Goal: Communication & Community: Answer question/provide support

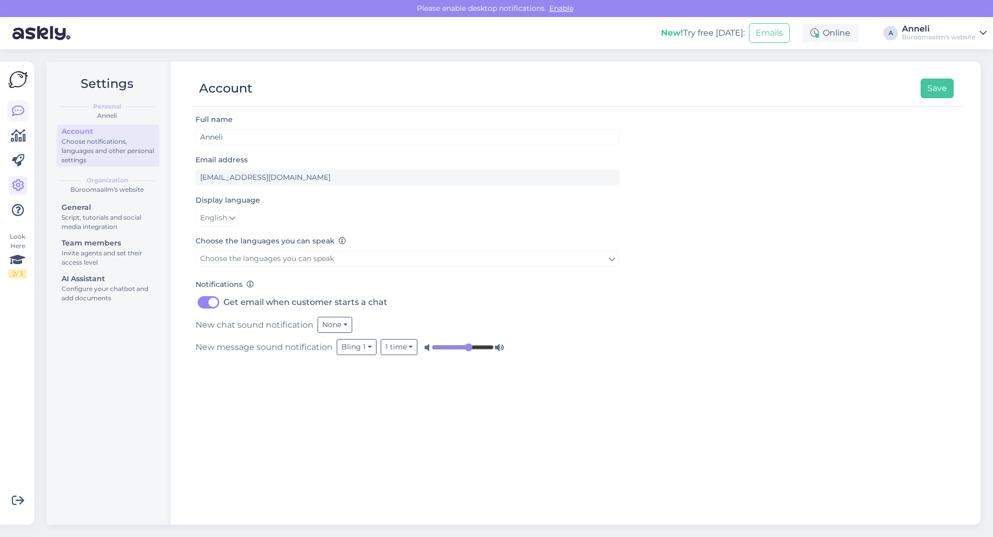
click at [9, 108] on link at bounding box center [18, 111] width 19 height 19
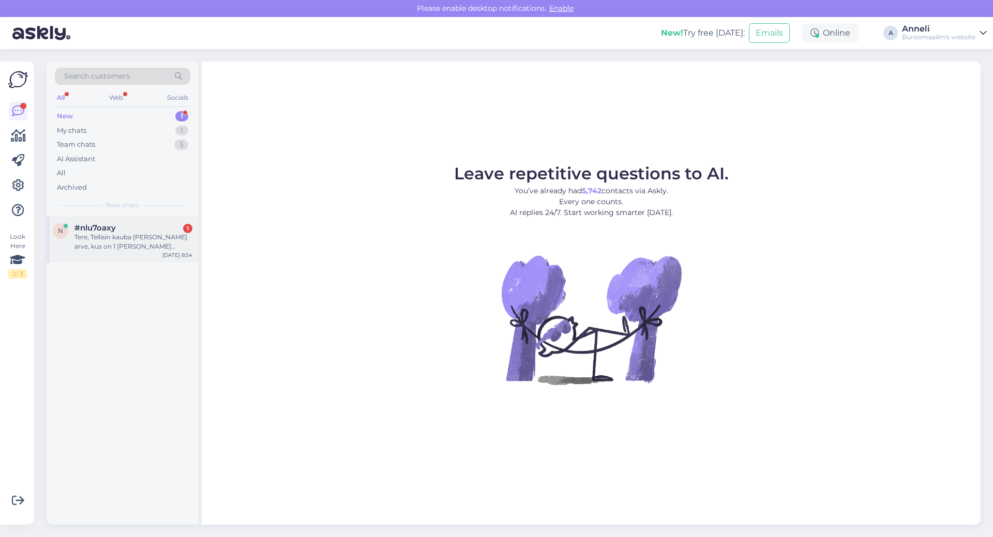
click at [134, 236] on div "Tere, Tellisin kauba [PERSON_NAME] arve, kus on 1 [PERSON_NAME] puudu: Omega ju…" at bounding box center [133, 242] width 118 height 19
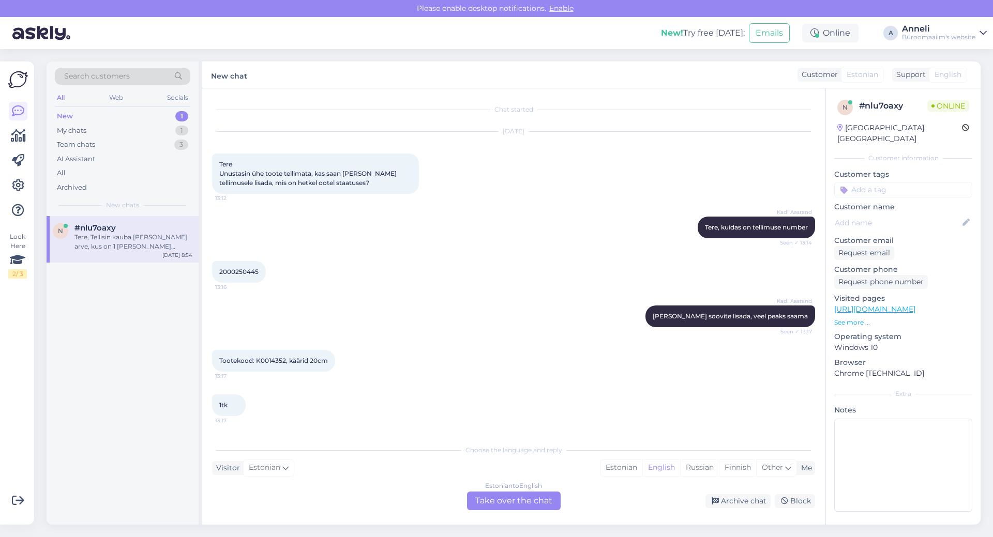
scroll to position [1354, 0]
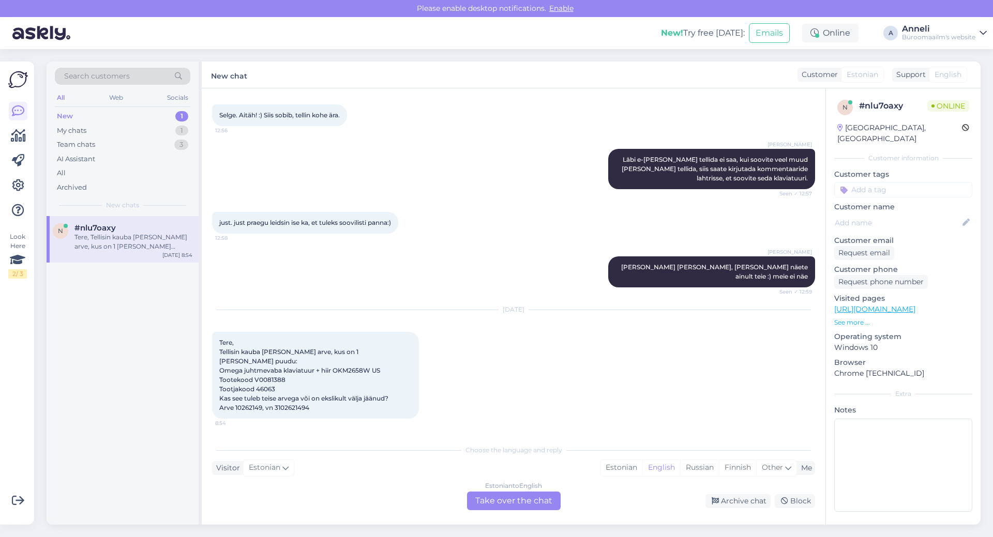
click at [462, 291] on div "[PERSON_NAME] [PERSON_NAME], [PERSON_NAME] näete ainult teie :) meie ei näe See…" at bounding box center [513, 272] width 603 height 54
click at [584, 391] on div "[DATE] Tere, Tellisin kauba [PERSON_NAME] arve, kus on 1 [PERSON_NAME] puudu: O…" at bounding box center [513, 364] width 603 height 131
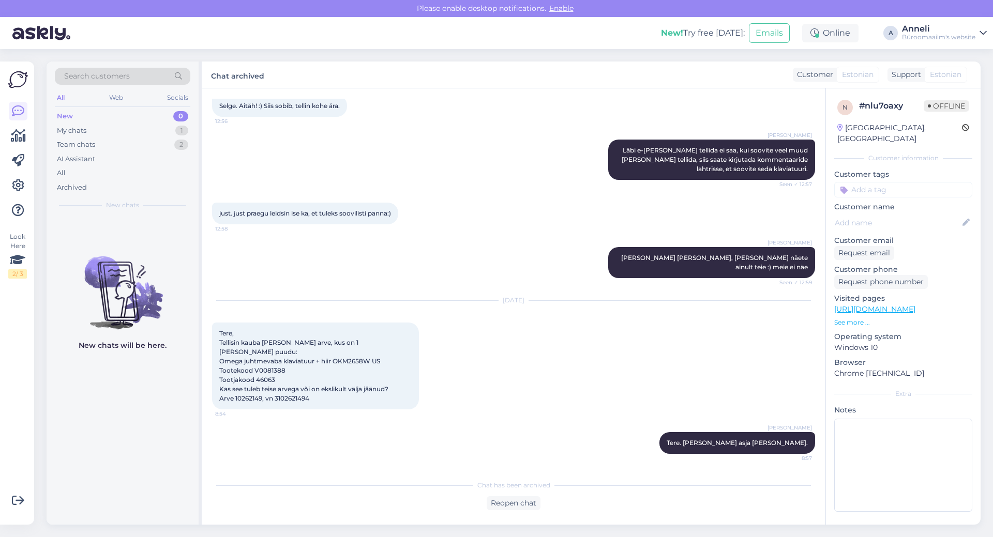
scroll to position [1364, 0]
drag, startPoint x: 262, startPoint y: 398, endPoint x: 235, endPoint y: 398, distance: 26.4
click at [235, 398] on span "Tere, Tellisin kauba [PERSON_NAME] arve, kus on 1 [PERSON_NAME] puudu: Omega ju…" at bounding box center [303, 365] width 169 height 73
copy span "10262149"
click at [468, 118] on div "Selge. Aitäh! :) Siis sobib, tellin kohe ära. 12:56" at bounding box center [513, 106] width 603 height 44
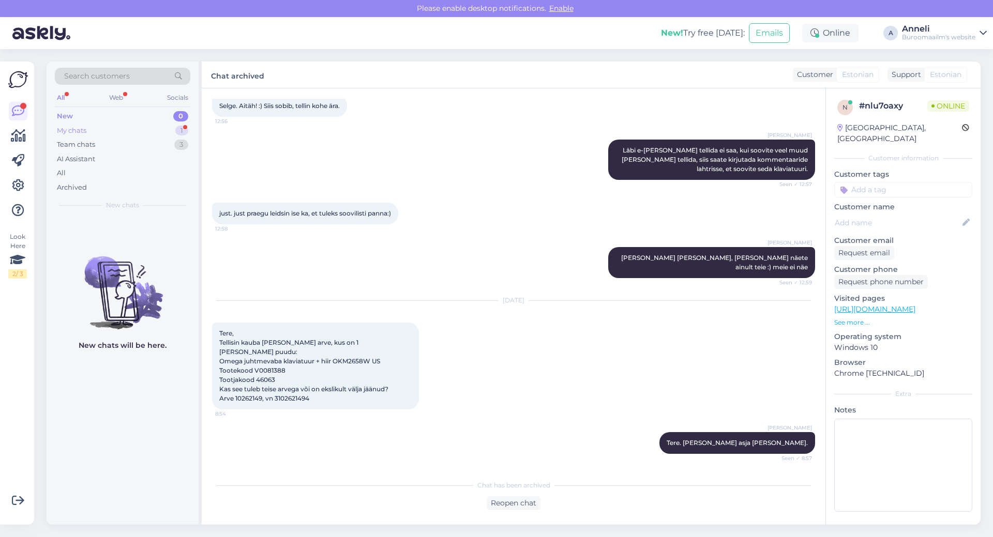
click at [180, 132] on div "1" at bounding box center [181, 131] width 13 height 10
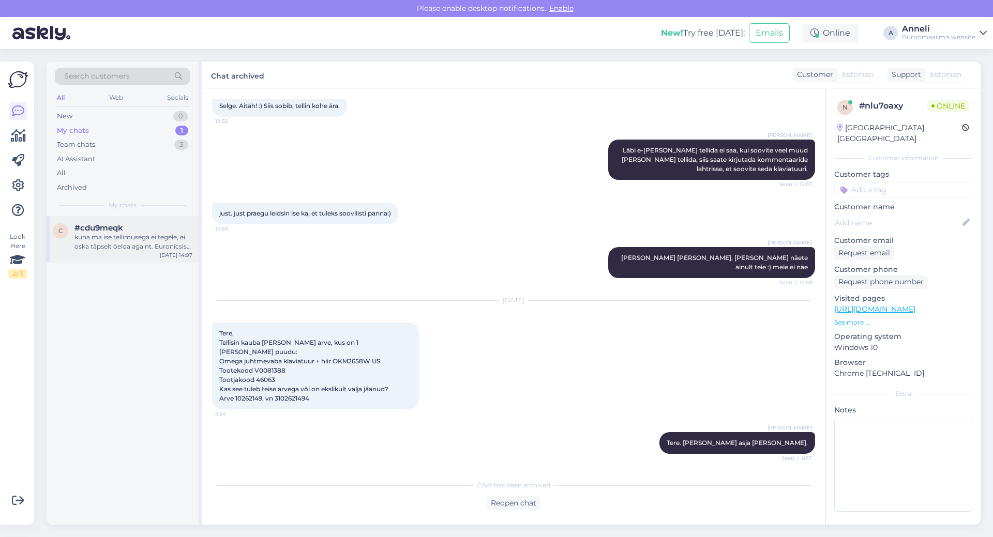
click at [135, 240] on div "kuna ma ise tellimusega ei tegele, ei oska täpselt öelda aga nt. Euronicsis on …" at bounding box center [133, 242] width 118 height 19
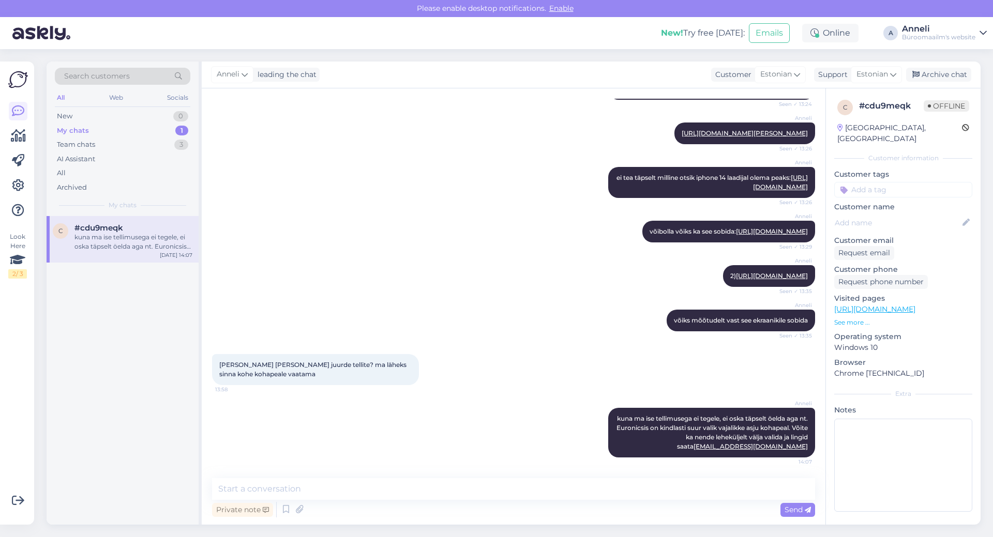
scroll to position [816, 0]
click at [514, 209] on div "Anneli võibolla võiks ka see sobida: [URL][DOMAIN_NAME] Seen ✓ 13:29" at bounding box center [513, 231] width 603 height 44
drag, startPoint x: 353, startPoint y: 219, endPoint x: 353, endPoint y: 214, distance: 5.2
click at [353, 214] on div "Anneli võibolla võiks ka see sobida: [URL][DOMAIN_NAME] Seen ✓ 13:29" at bounding box center [513, 231] width 603 height 44
click at [125, 113] on div "New 1" at bounding box center [122, 116] width 135 height 14
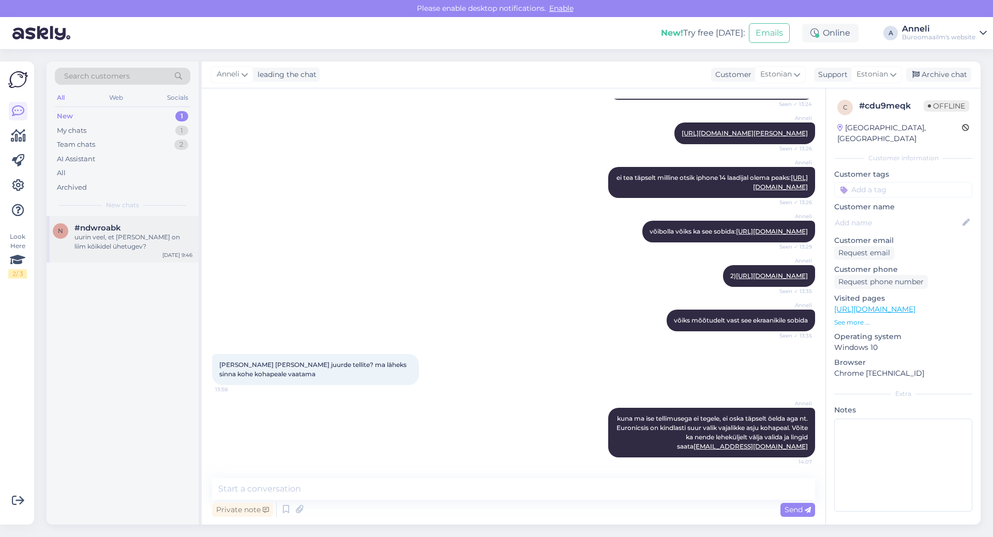
click at [138, 246] on div "uurin veel, et [PERSON_NAME] on liim kõikidel ühetugev?" at bounding box center [133, 242] width 118 height 19
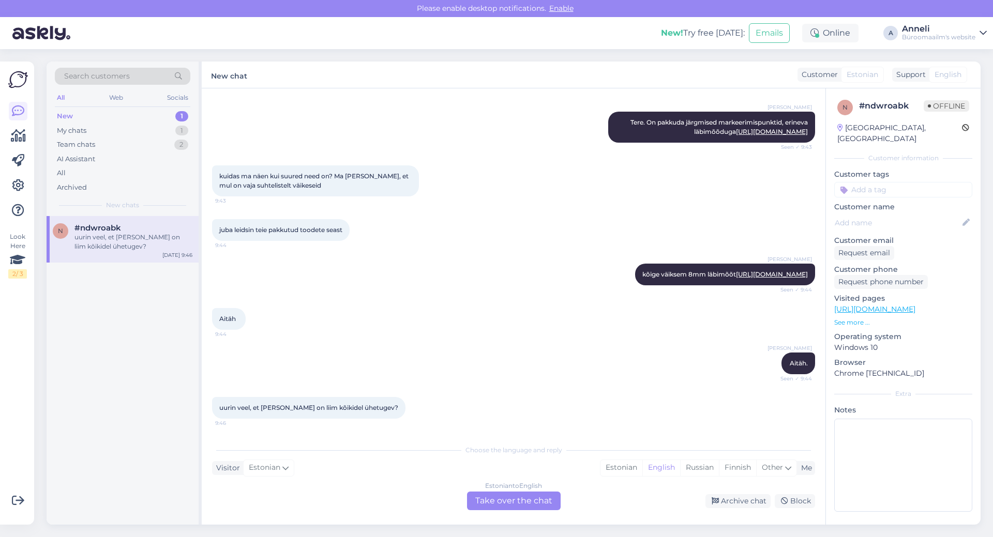
scroll to position [116, 0]
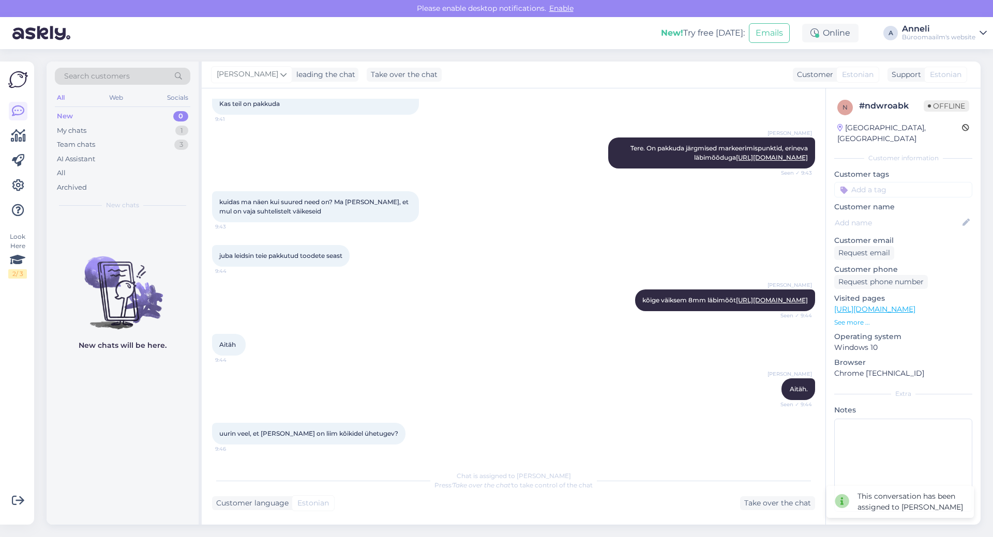
click at [465, 236] on div "juba leidsin teie pakkutud toodete seast 9:44" at bounding box center [513, 256] width 603 height 44
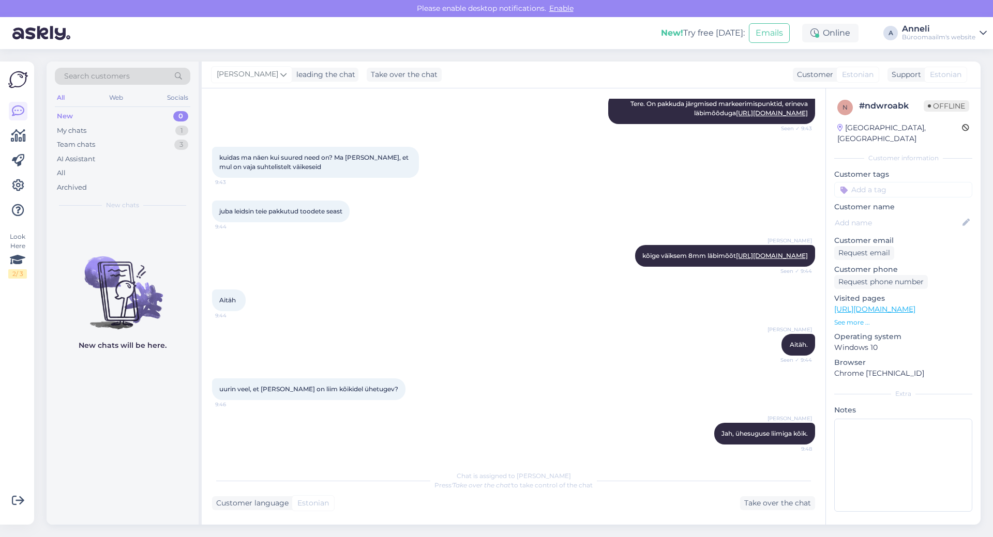
scroll to position [152, 0]
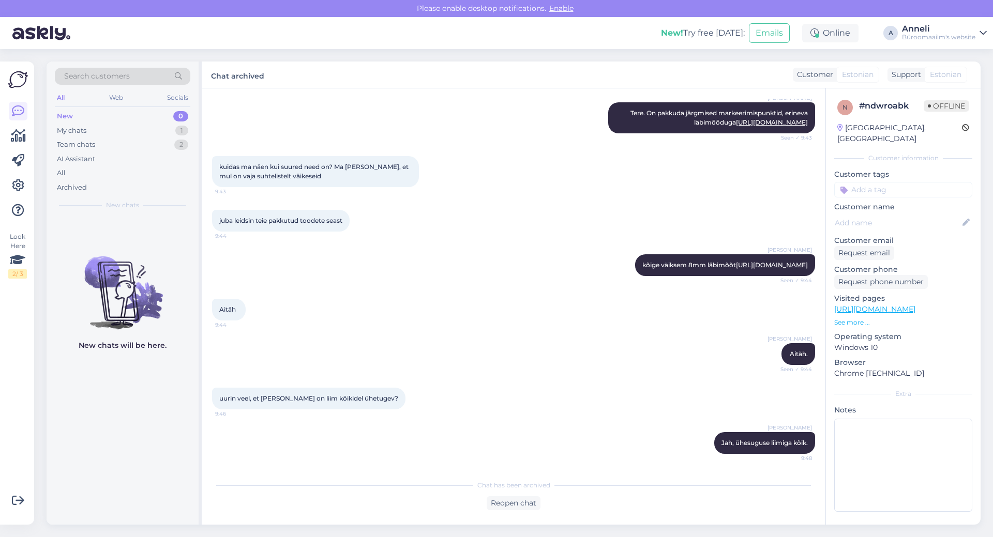
click at [426, 282] on div "[PERSON_NAME] kõige väiksem 8mm läbimõõt [URL][DOMAIN_NAME] Seen ✓ 9:44" at bounding box center [513, 265] width 603 height 44
click at [617, 316] on div "Aitäh 9:44" at bounding box center [513, 310] width 603 height 44
click at [457, 341] on div "[PERSON_NAME]. Seen ✓ 9:44" at bounding box center [513, 354] width 603 height 44
